Goal: Information Seeking & Learning: Find specific page/section

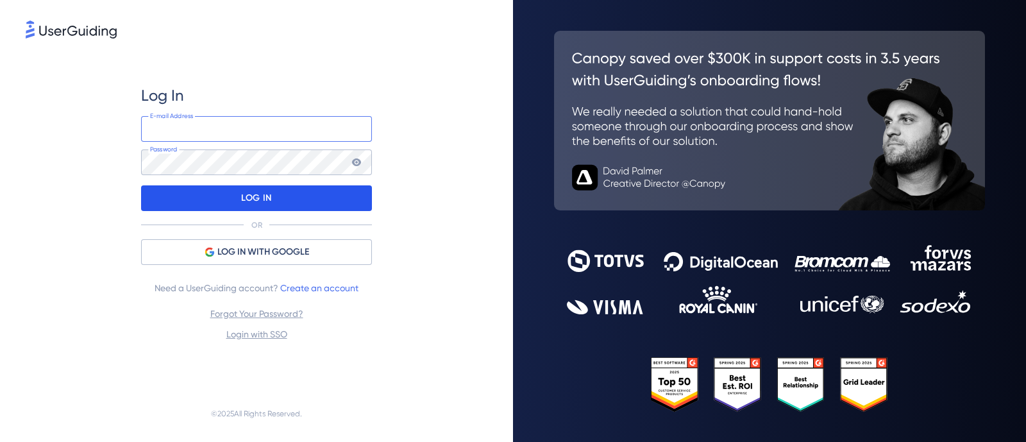
type input "[PERSON_NAME][EMAIL_ADDRESS][PERSON_NAME][DOMAIN_NAME]"
click at [248, 198] on p "LOG IN" at bounding box center [256, 198] width 30 height 21
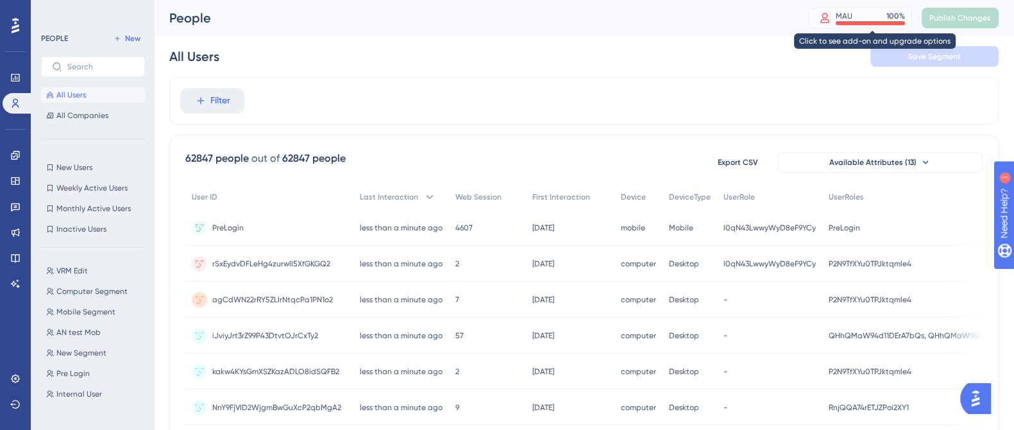
click at [876, 23] on div at bounding box center [870, 23] width 69 height 4
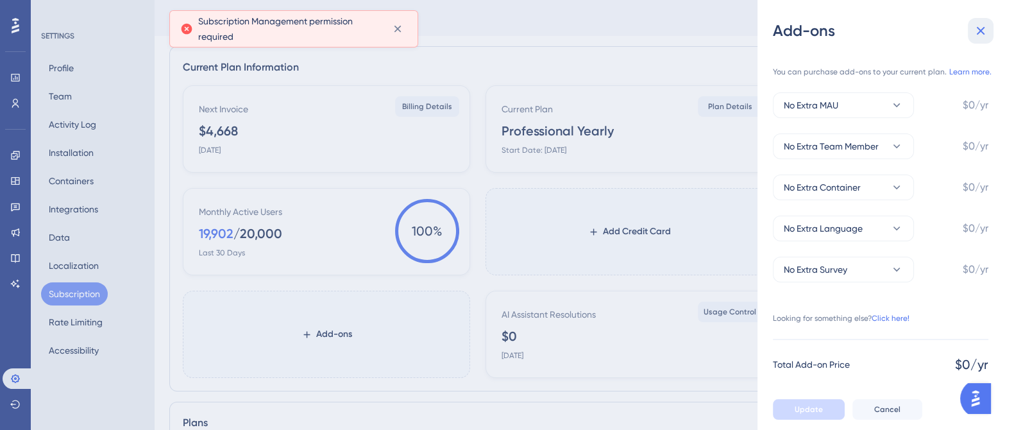
click at [981, 37] on icon at bounding box center [980, 30] width 15 height 15
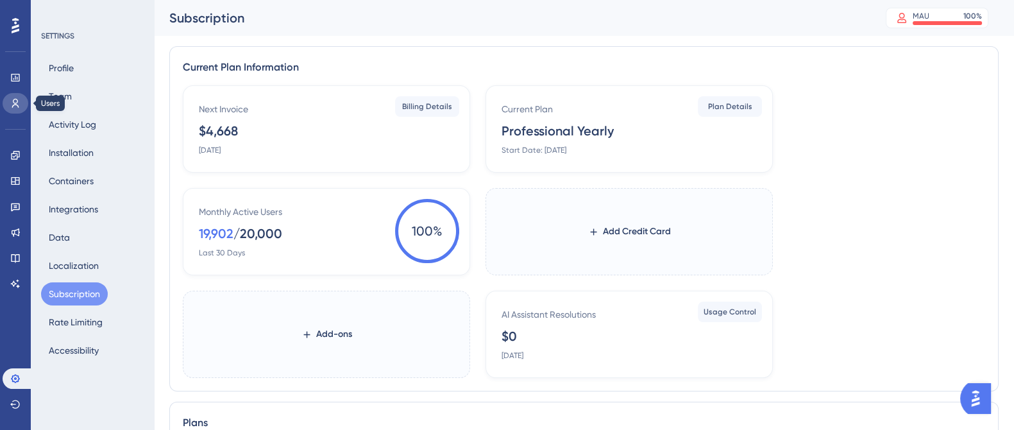
click at [13, 106] on icon at bounding box center [15, 103] width 10 height 10
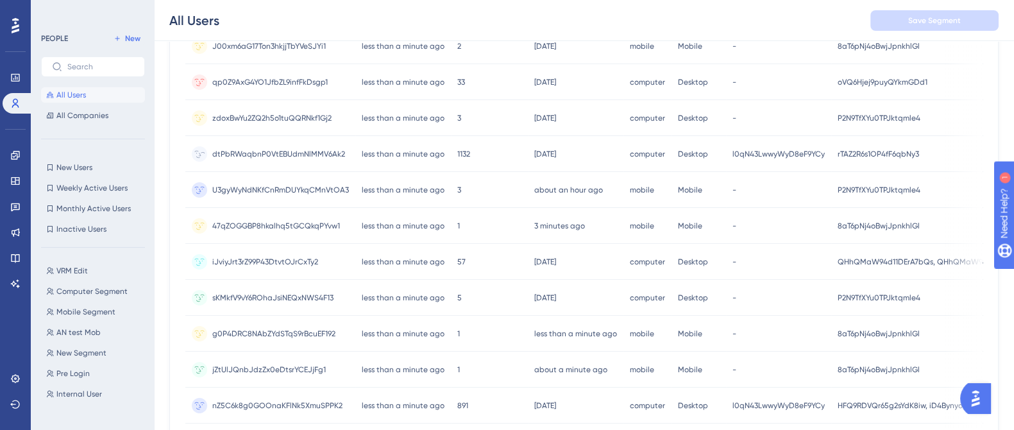
scroll to position [303, 0]
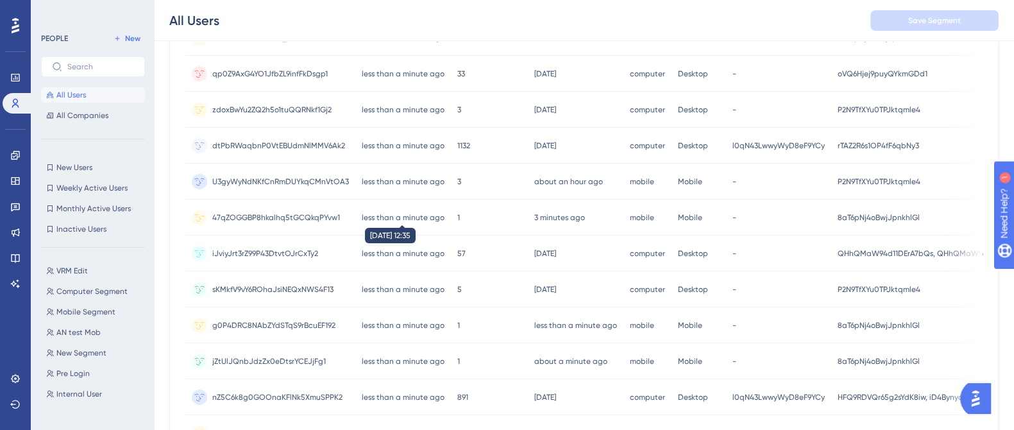
click at [405, 217] on time "less than a minute ago" at bounding box center [403, 217] width 83 height 9
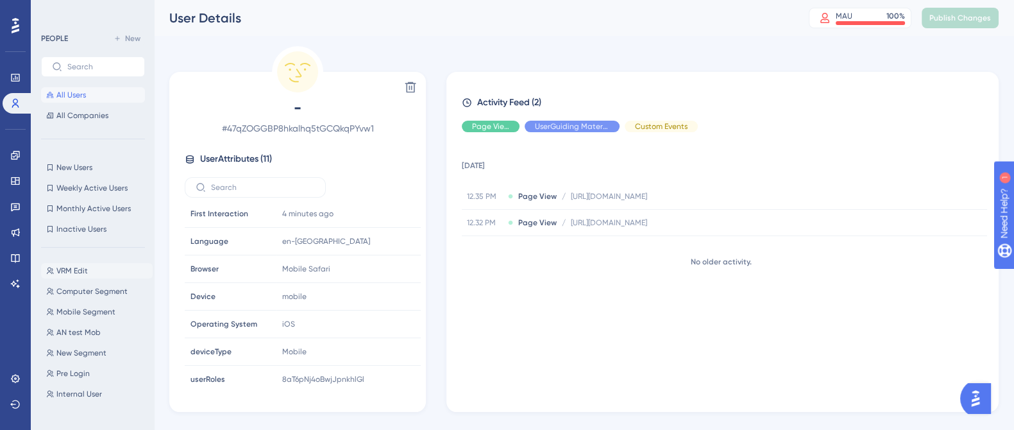
click at [87, 273] on button "VRM Edit VRM Edit" at bounding box center [97, 270] width 112 height 15
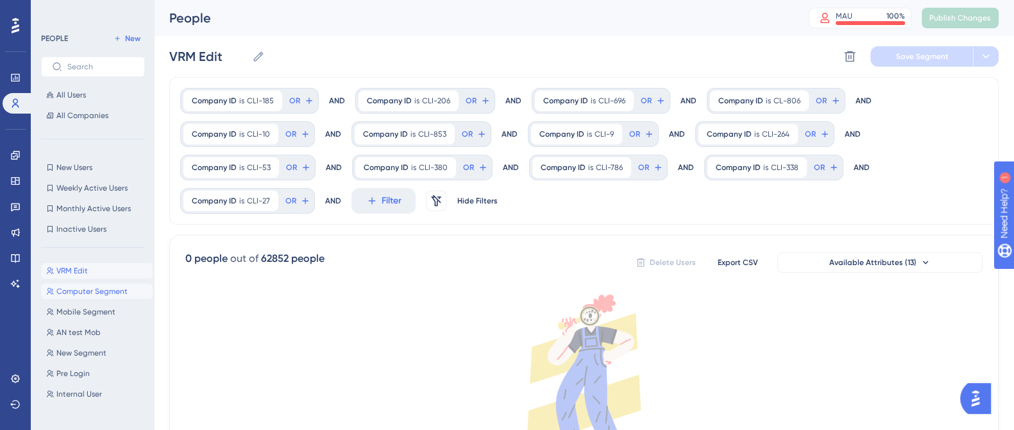
click at [86, 291] on span "Computer Segment" at bounding box center [91, 291] width 71 height 10
type input "Computer Segment"
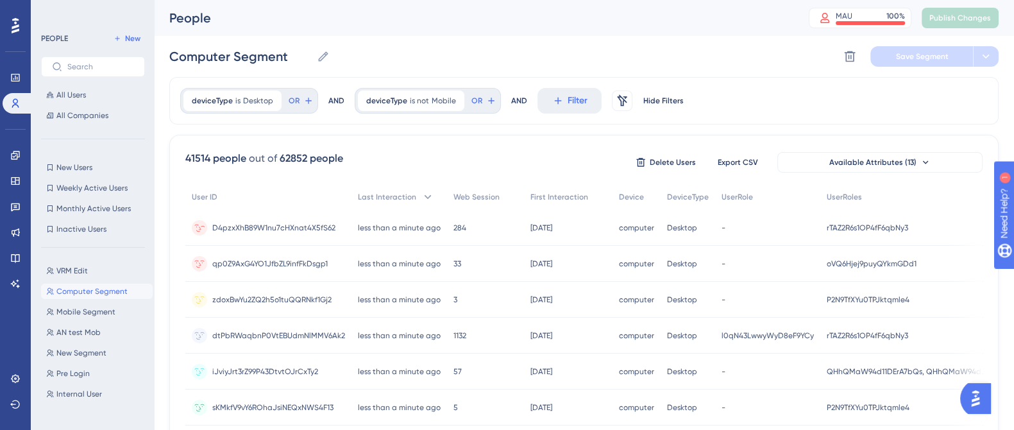
click at [274, 225] on span "D4pzxXhB89W1nu7cHXnat4X5fS62" at bounding box center [273, 228] width 123 height 10
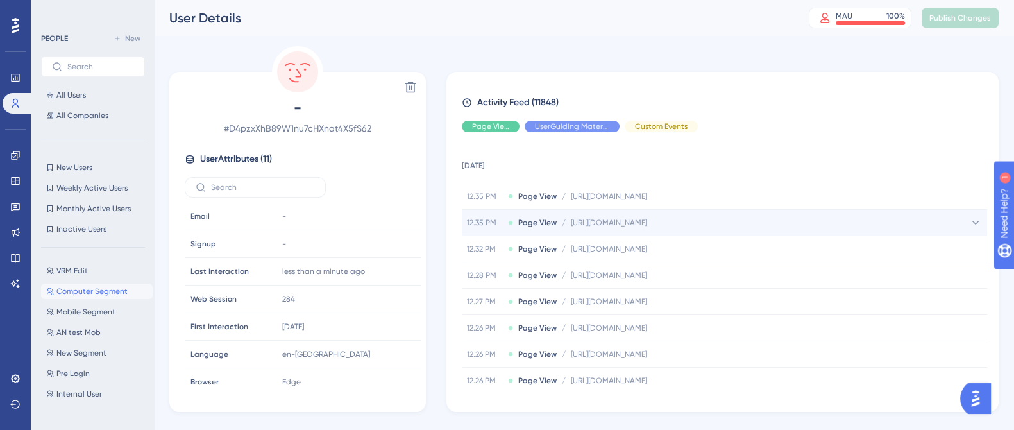
click at [647, 223] on span "[URL][DOMAIN_NAME]" at bounding box center [609, 222] width 76 height 10
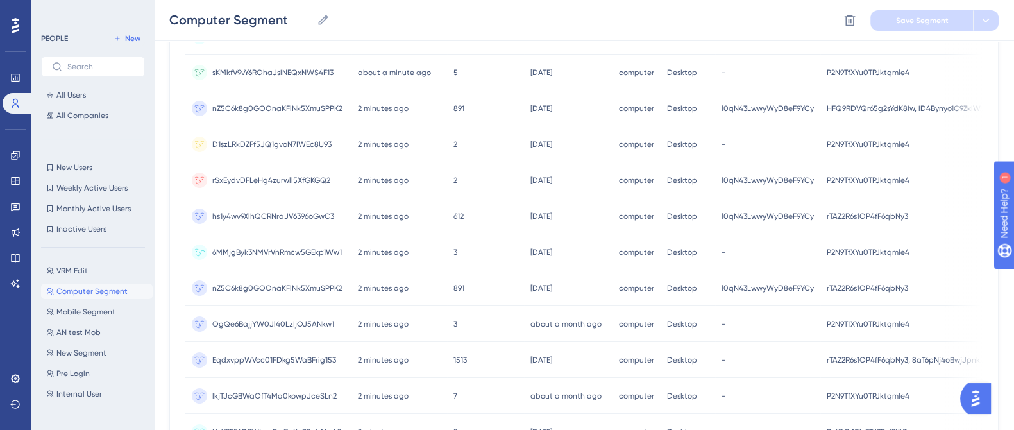
scroll to position [399, 0]
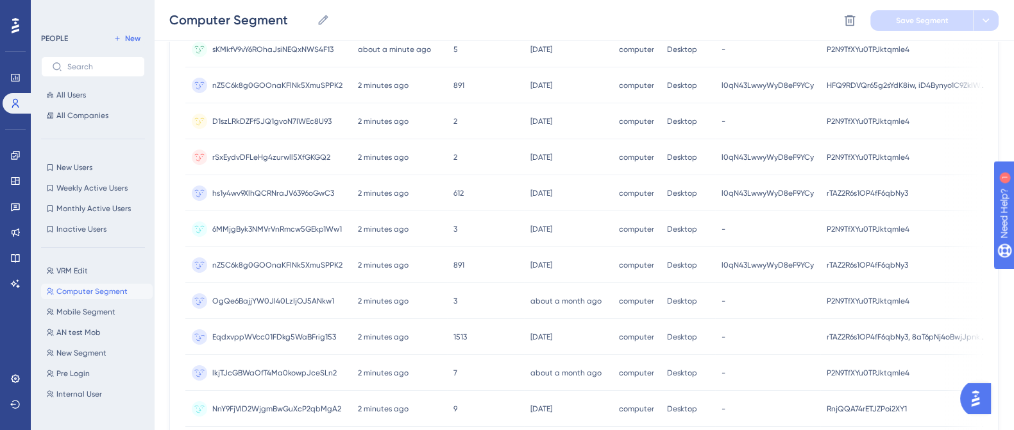
click at [462, 337] on span "1513" at bounding box center [459, 337] width 13 height 10
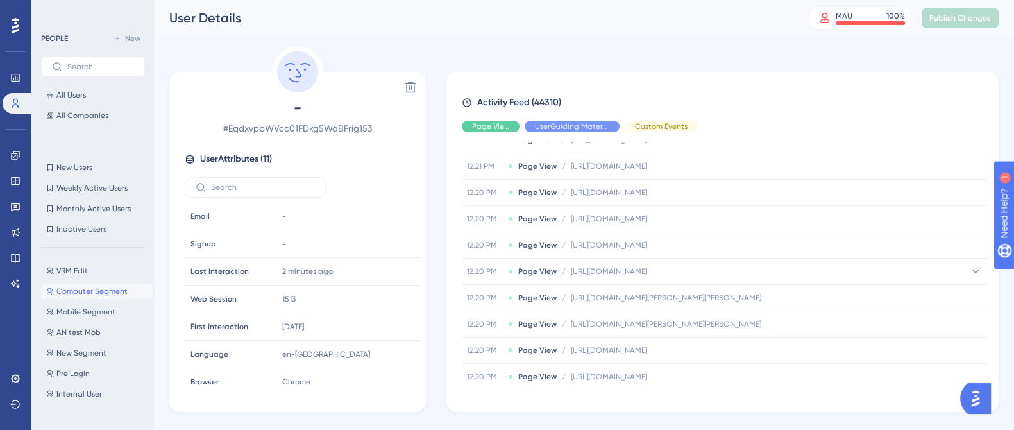
scroll to position [1269, 0]
click at [504, 125] on div "Hide" at bounding box center [491, 127] width 58 height 12
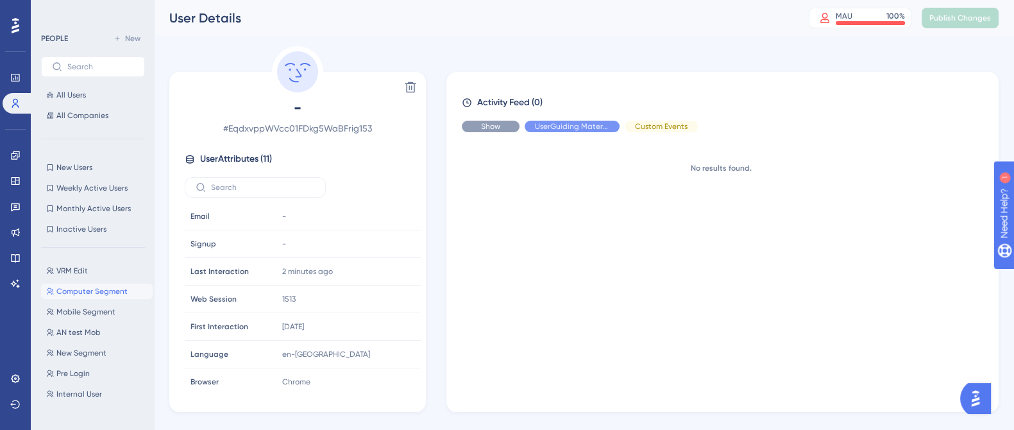
click at [500, 129] on span "Show" at bounding box center [490, 126] width 19 height 10
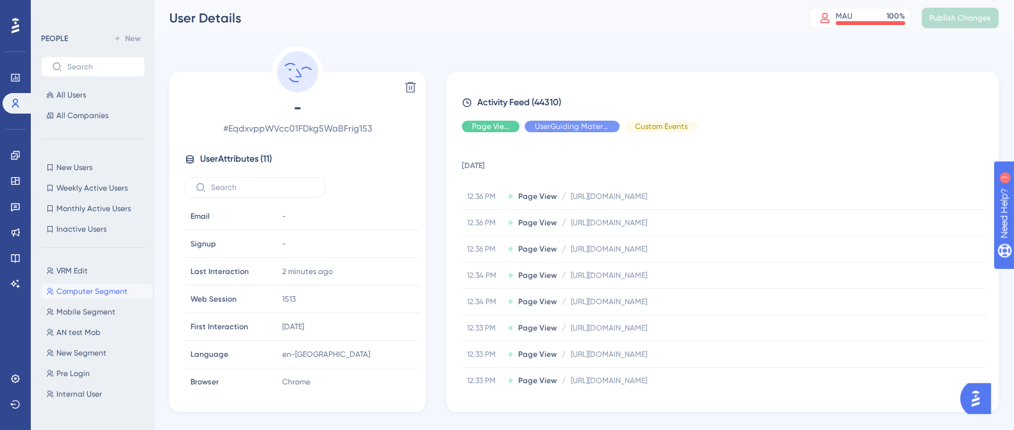
click at [244, 160] on span "User Attributes ( 11 )" at bounding box center [236, 158] width 72 height 15
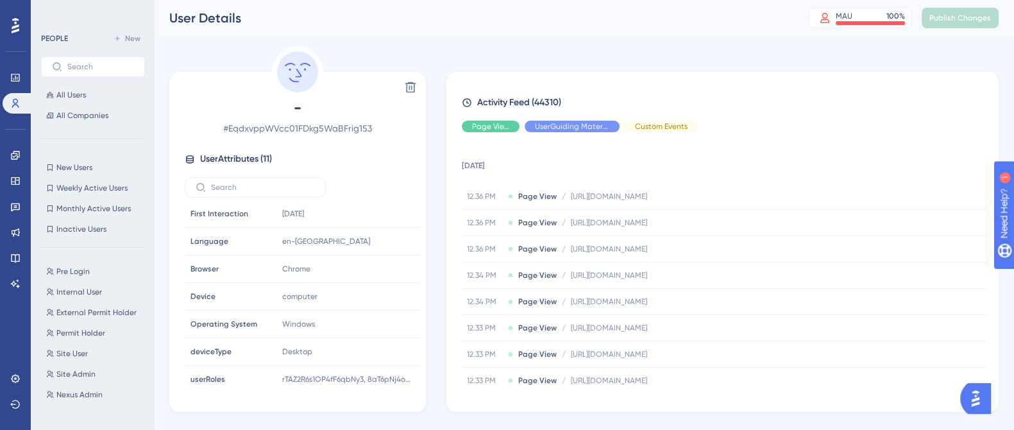
scroll to position [101, 0]
click at [83, 332] on span "Permit Holder" at bounding box center [80, 334] width 49 height 10
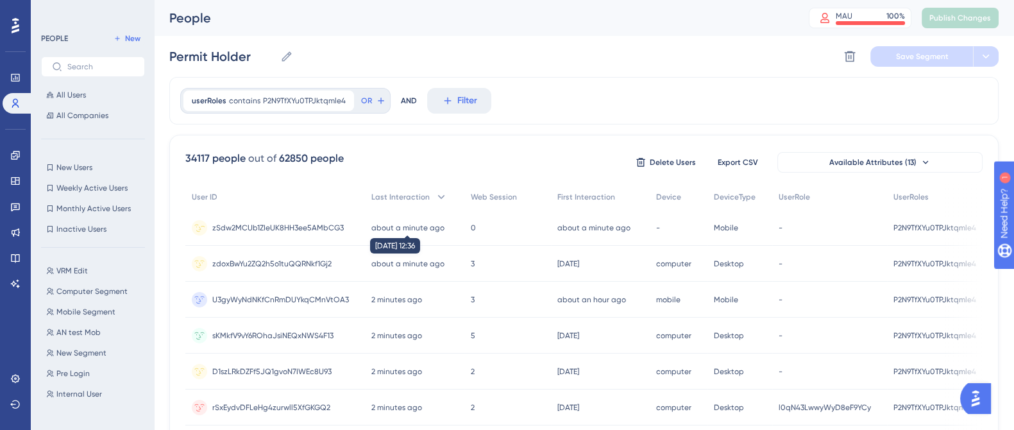
click at [404, 224] on time "about a minute ago" at bounding box center [407, 227] width 73 height 9
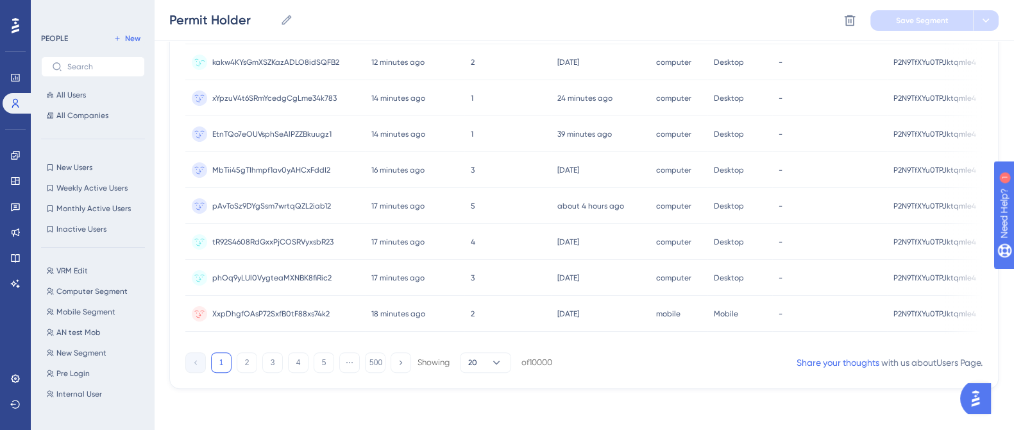
scroll to position [604, 0]
